Goal: Task Accomplishment & Management: Manage account settings

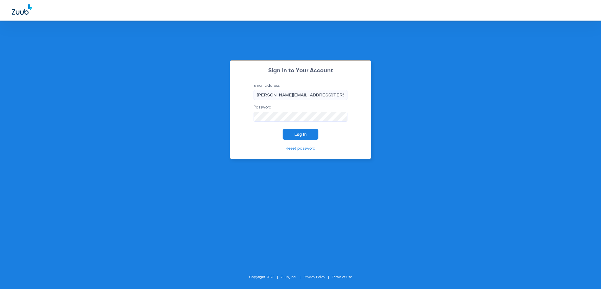
click at [289, 143] on div "Sign In to Your Account Email address [PERSON_NAME][EMAIL_ADDRESS][PERSON_NAME]…" at bounding box center [300, 109] width 141 height 99
click at [291, 136] on button "Log In" at bounding box center [301, 134] width 36 height 11
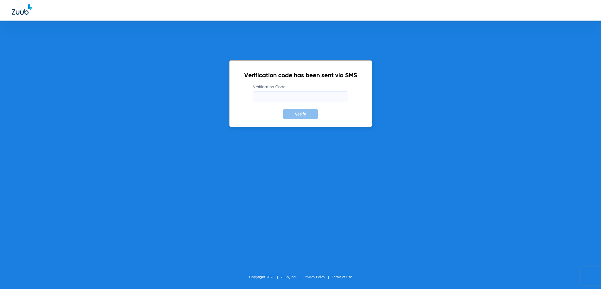
click at [274, 97] on input "Verification Code" at bounding box center [300, 96] width 95 height 10
type input "934927"
click at [283, 109] on button "Verify" at bounding box center [300, 114] width 35 height 11
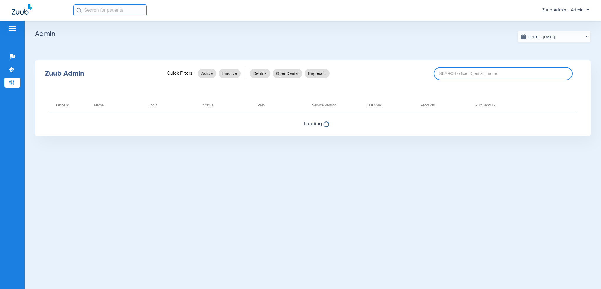
click at [474, 68] on input at bounding box center [503, 73] width 139 height 13
paste input "17007212"
type input "17007212"
click at [508, 80] on div "Zuub Admin Quick Filters: Active Inactive Dentrix OpenDental Eaglesoft 17007212" at bounding box center [313, 73] width 556 height 23
click at [502, 77] on input "17007212" at bounding box center [503, 73] width 139 height 13
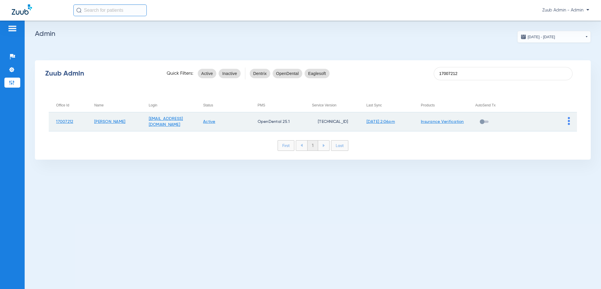
click at [571, 122] on td at bounding box center [549, 121] width 55 height 19
click at [569, 122] on img at bounding box center [569, 121] width 2 height 8
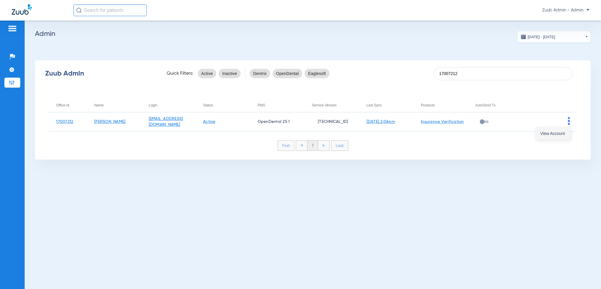
click at [562, 131] on span "View Account" at bounding box center [552, 133] width 25 height 4
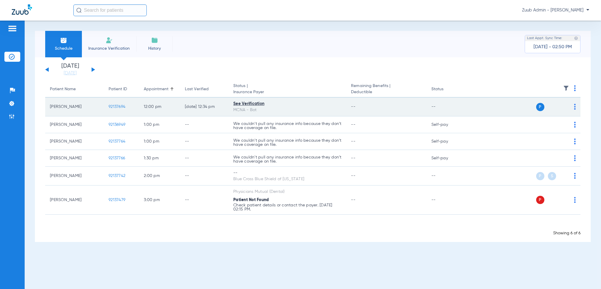
click at [115, 109] on td "92137694" at bounding box center [121, 106] width 35 height 19
click at [115, 107] on span "92137694" at bounding box center [117, 106] width 17 height 4
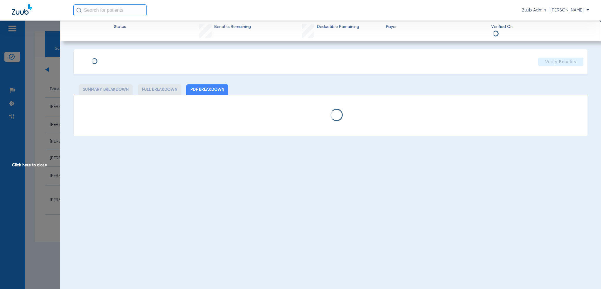
type input "[PERSON_NAME]"
type input "[DATE]"
type input "531290967"
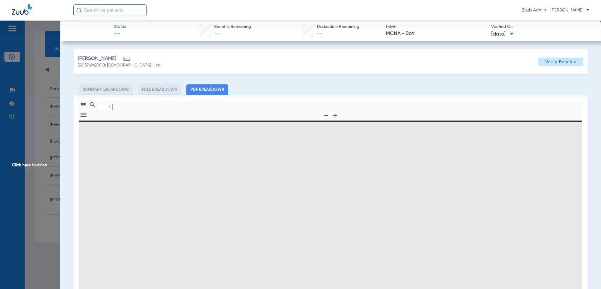
type input "0"
select select "page-width"
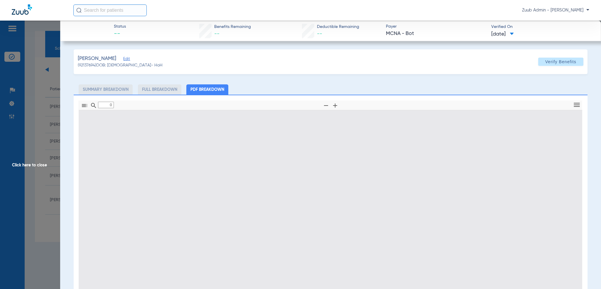
click at [123, 60] on span "Edit" at bounding box center [125, 60] width 5 height 6
type input "1"
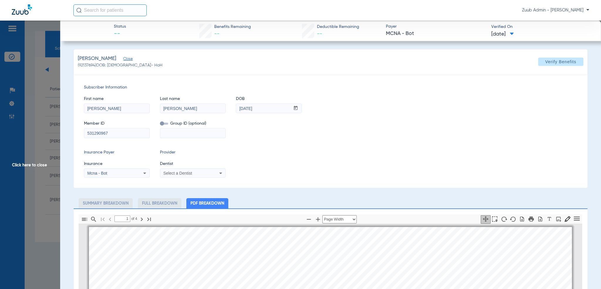
scroll to position [3, 0]
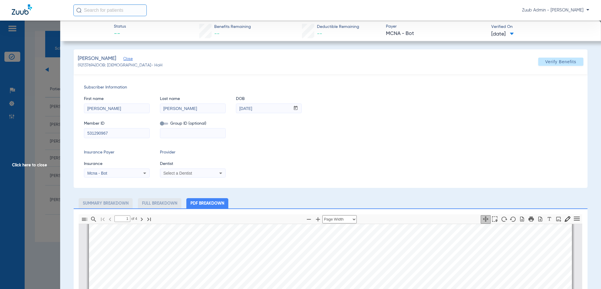
click at [214, 173] on div "Select a Dentist" at bounding box center [192, 172] width 65 height 7
click at [245, 169] on div at bounding box center [300, 144] width 601 height 289
click at [217, 175] on div "Select a Dentist" at bounding box center [192, 172] width 65 height 7
click at [238, 158] on div at bounding box center [300, 144] width 601 height 289
click at [39, 64] on span "Click here to close" at bounding box center [30, 165] width 60 height 289
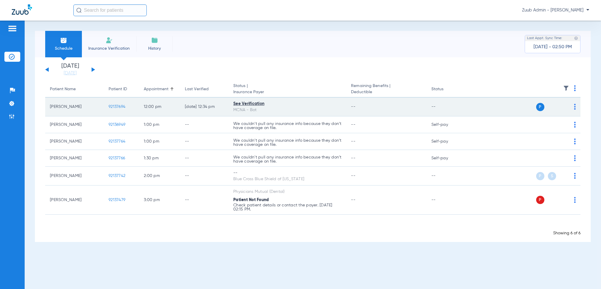
click at [117, 104] on span "92137694" at bounding box center [117, 106] width 17 height 4
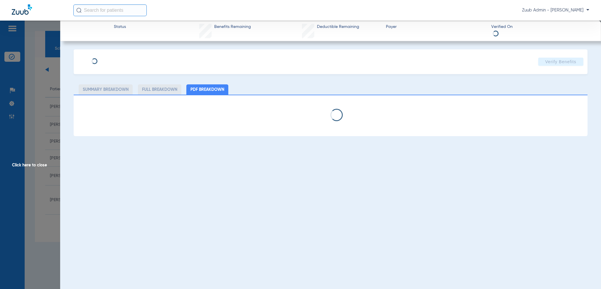
select select "page-width"
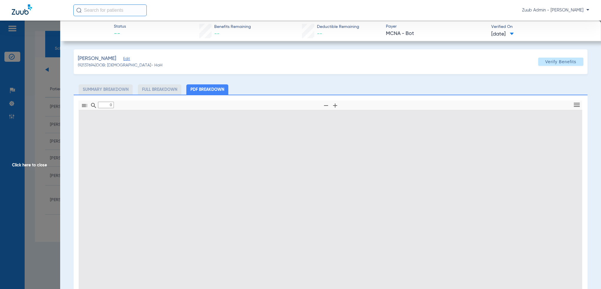
type input "1"
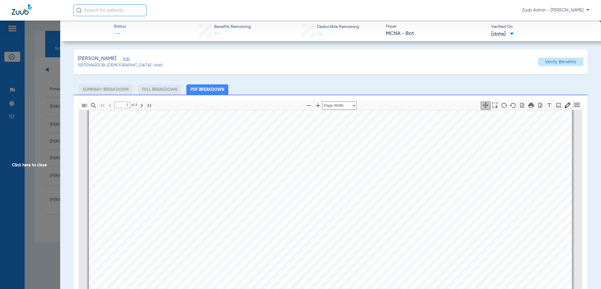
click at [123, 59] on span "Edit" at bounding box center [125, 60] width 5 height 6
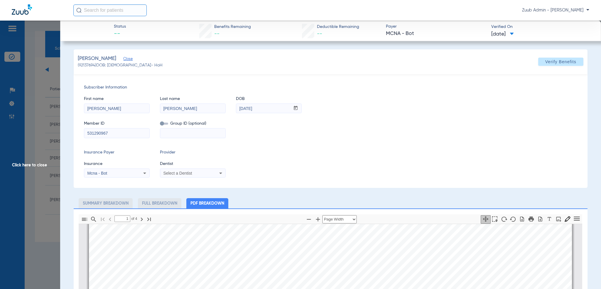
click at [175, 172] on span "Select a Dentist" at bounding box center [177, 173] width 29 height 5
click at [229, 163] on div at bounding box center [300, 144] width 601 height 289
click at [123, 57] on span "Close" at bounding box center [125, 60] width 5 height 6
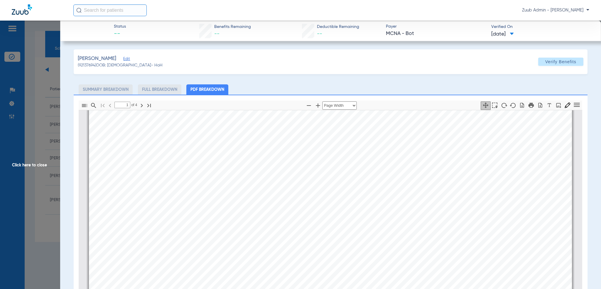
click at [50, 89] on span "Click here to close" at bounding box center [30, 165] width 60 height 289
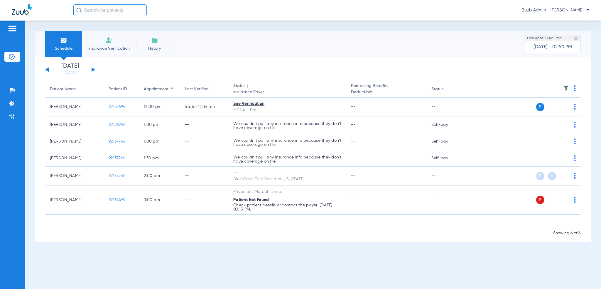
click at [81, 252] on div "Schedule Insurance Verification History Last Appt. Sync Time: [DATE] - 02:50 PM…" at bounding box center [313, 155] width 576 height 268
click at [13, 117] on img at bounding box center [12, 116] width 6 height 6
